Goal: Transaction & Acquisition: Purchase product/service

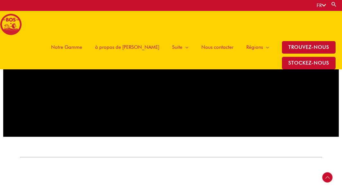
scroll to position [434, 0]
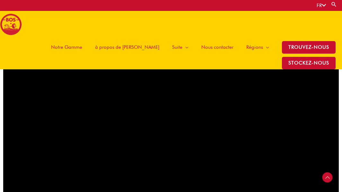
click at [51, 46] on span "Notre Gamme" at bounding box center [66, 47] width 31 height 19
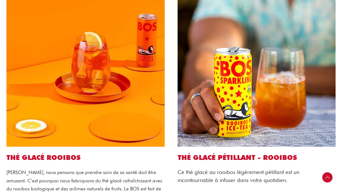
scroll to position [238, 0]
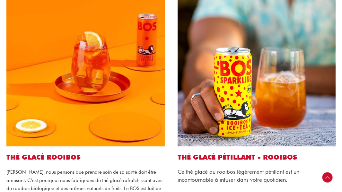
click at [137, 88] on img at bounding box center [85, 67] width 158 height 158
click at [58, 140] on div "Thé glacé Rooibos Chez BOS, nous pensons que prendre soin de sa santé doit être…" at bounding box center [85, 128] width 171 height 293
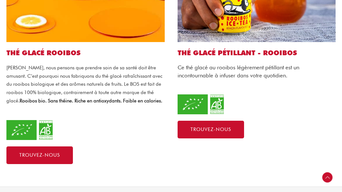
scroll to position [348, 0]
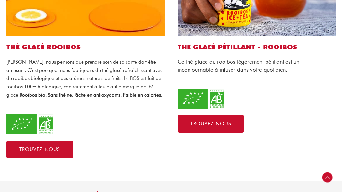
click at [62, 126] on div "Thé glacé Rooibos Chez BOS, nous pensons que prendre soin de sa santé doit être…" at bounding box center [85, 18] width 171 height 293
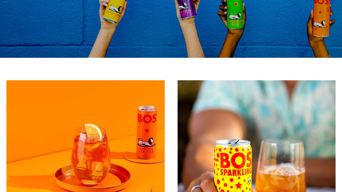
scroll to position [0, 0]
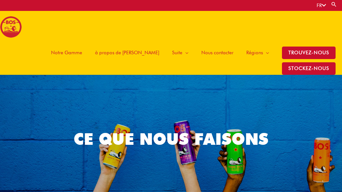
click at [51, 48] on span "Notre Gamme" at bounding box center [66, 52] width 31 height 19
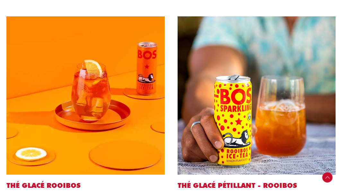
scroll to position [211, 0]
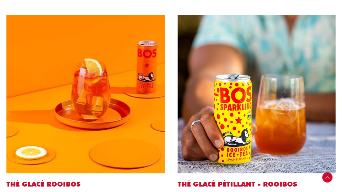
click at [82, 100] on img at bounding box center [85, 94] width 158 height 158
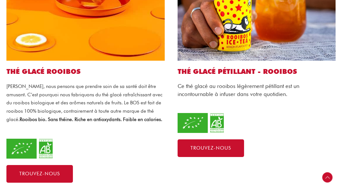
scroll to position [327, 0]
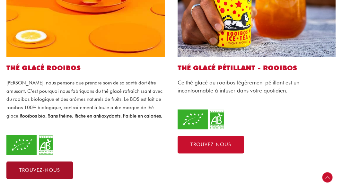
click at [21, 163] on link "Trouvez-nous" at bounding box center [39, 170] width 66 height 18
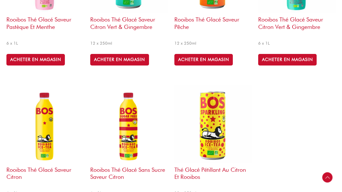
scroll to position [292, 0]
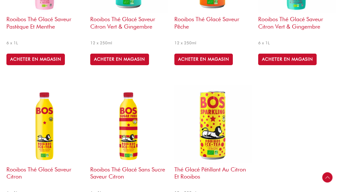
click at [121, 127] on img at bounding box center [128, 123] width 77 height 77
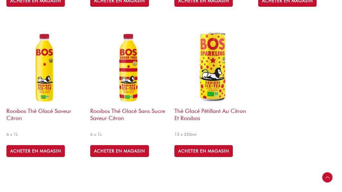
scroll to position [350, 0]
